Goal: Find specific page/section: Find specific page/section

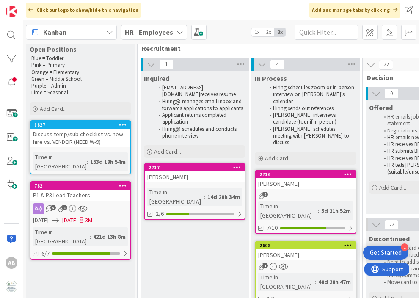
scroll to position [17, 0]
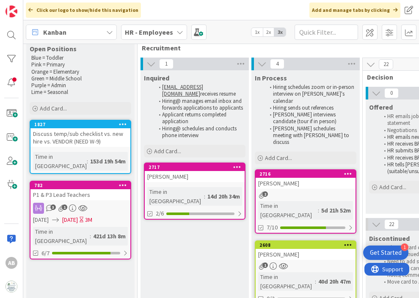
click at [183, 178] on div "[PERSON_NAME]" at bounding box center [195, 176] width 100 height 11
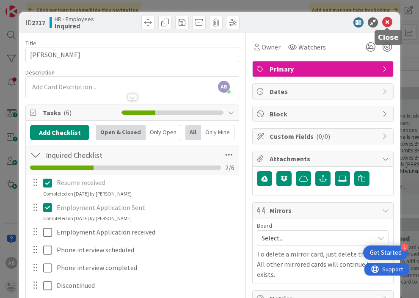
click at [386, 22] on icon at bounding box center [387, 22] width 10 height 10
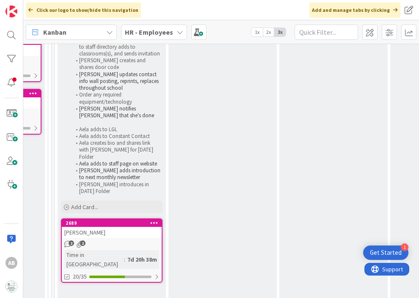
scroll to position [237, 546]
click at [109, 226] on div "[PERSON_NAME]" at bounding box center [112, 231] width 100 height 11
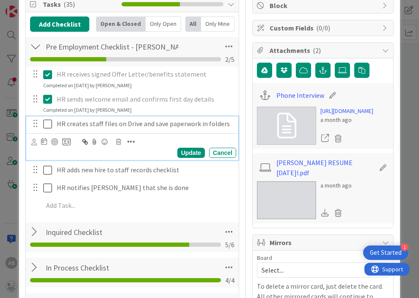
click at [46, 123] on icon at bounding box center [49, 124] width 13 height 10
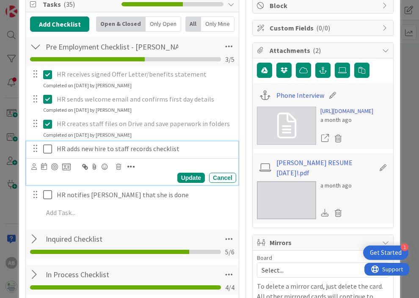
click at [45, 154] on button at bounding box center [48, 149] width 10 height 14
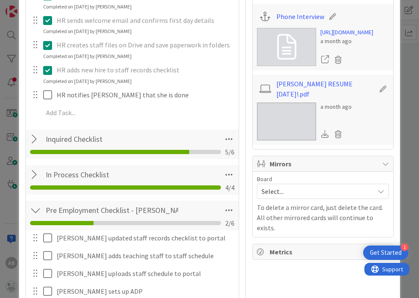
scroll to position [190, 0]
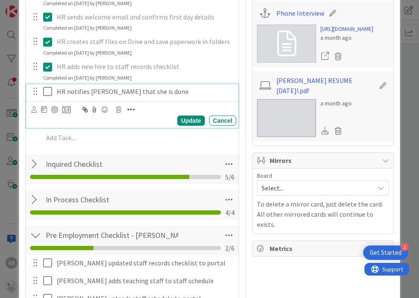
click at [47, 96] on icon at bounding box center [49, 91] width 13 height 10
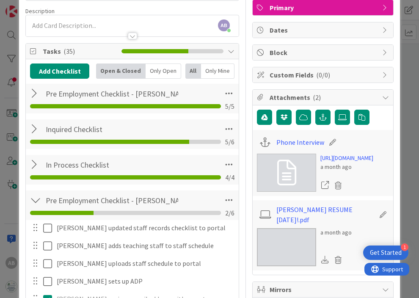
scroll to position [0, 0]
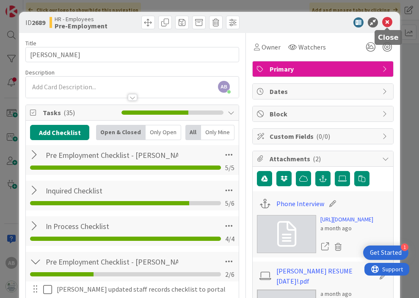
click at [389, 22] on icon at bounding box center [387, 22] width 10 height 10
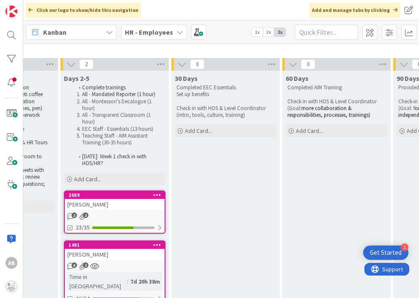
scroll to position [0, 765]
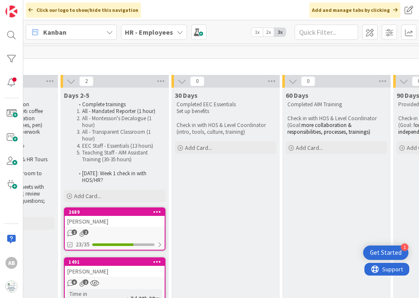
drag, startPoint x: 178, startPoint y: 219, endPoint x: 323, endPoint y: 0, distance: 262.6
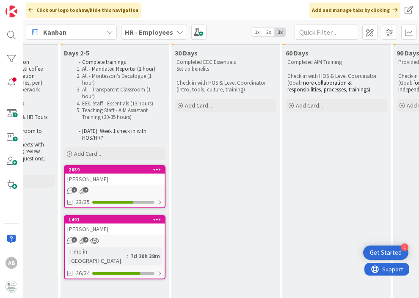
scroll to position [46, 765]
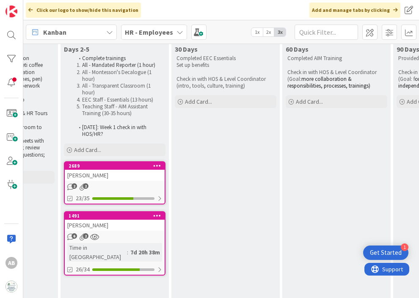
click at [115, 235] on div "6 2" at bounding box center [115, 236] width 100 height 7
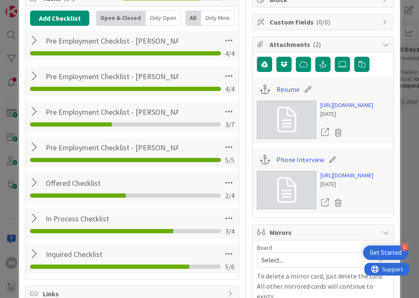
scroll to position [117, 0]
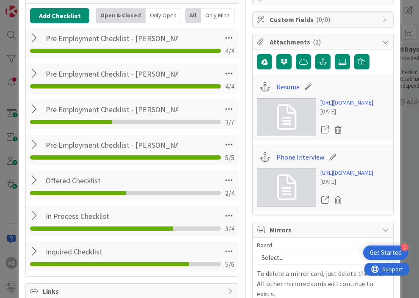
click at [34, 108] on div at bounding box center [35, 108] width 11 height 15
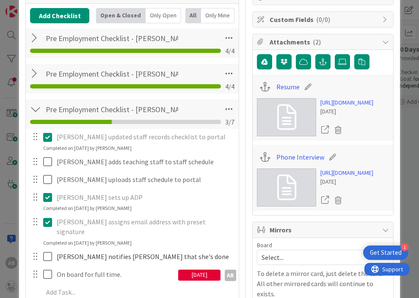
click at [35, 108] on div at bounding box center [35, 108] width 11 height 15
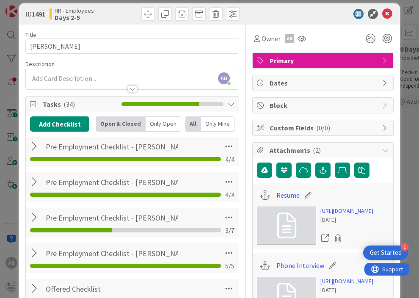
scroll to position [0, 0]
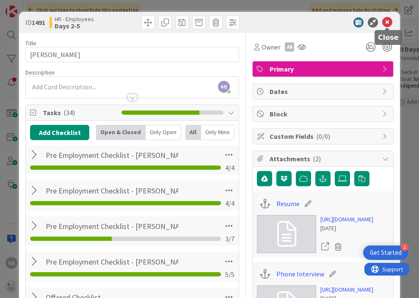
click at [389, 23] on icon at bounding box center [387, 22] width 10 height 10
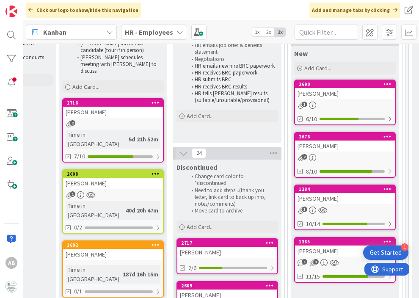
scroll to position [82, 192]
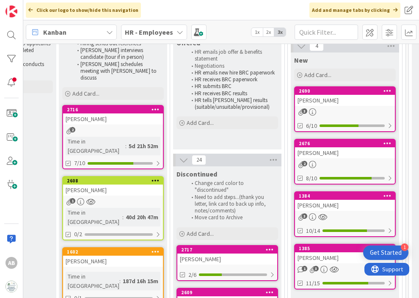
click at [123, 176] on link "2608 [PERSON_NAME] 1 Time in [GEOGRAPHIC_DATA] : 40d 20h 47m 0/2" at bounding box center [112, 208] width 101 height 64
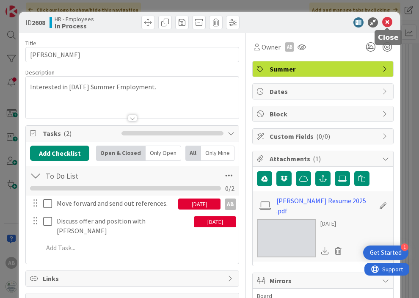
click at [387, 23] on icon at bounding box center [387, 22] width 10 height 10
